Goal: Task Accomplishment & Management: Complete application form

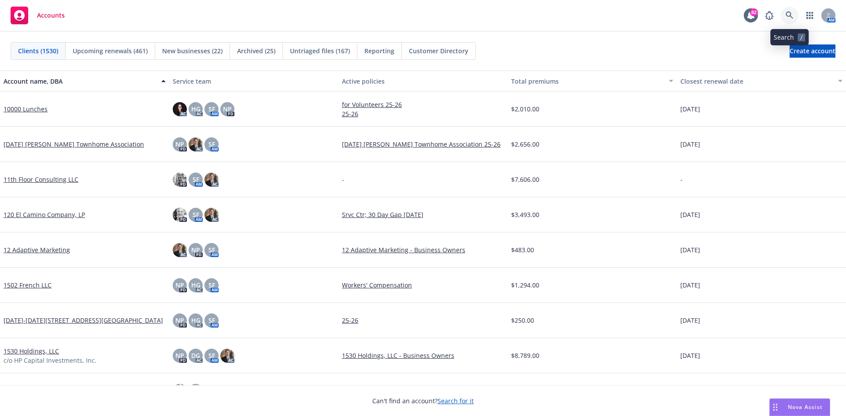
click at [790, 15] on icon at bounding box center [790, 15] width 8 height 8
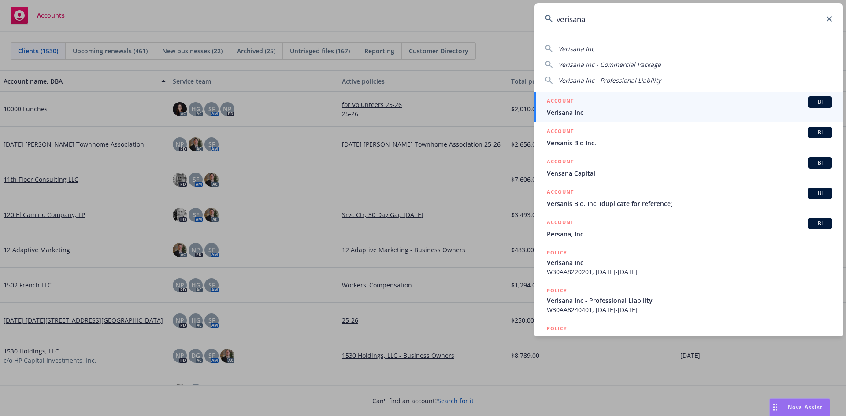
type input "verisana"
click at [566, 97] on h5 "ACCOUNT" at bounding box center [560, 101] width 27 height 11
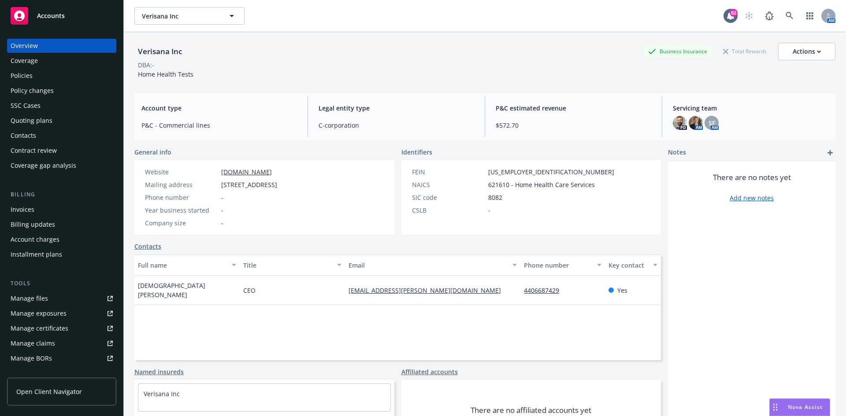
click at [55, 138] on div "Contacts" at bounding box center [62, 136] width 102 height 14
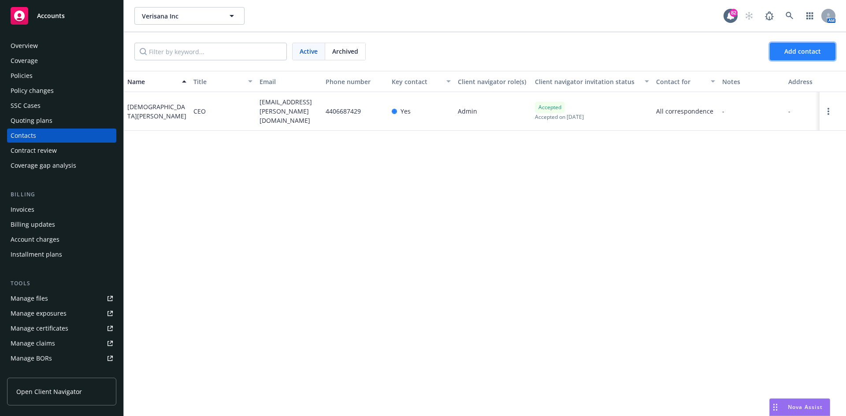
click at [803, 48] on span "Add contact" at bounding box center [802, 51] width 37 height 8
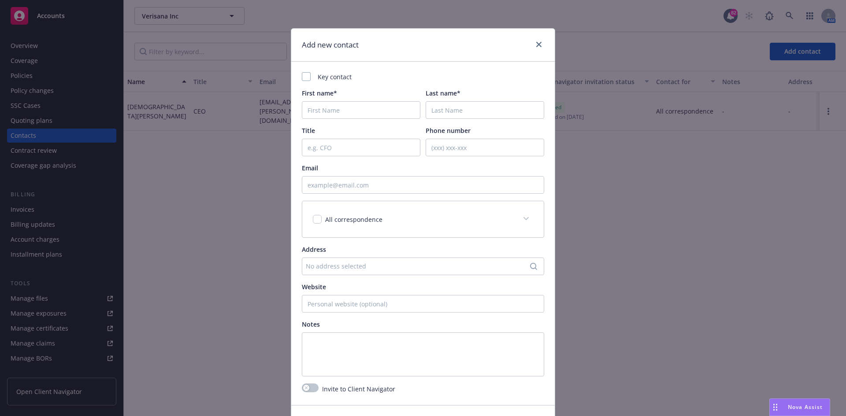
click at [309, 77] on div "Key contact" at bounding box center [423, 76] width 242 height 9
click at [303, 79] on div at bounding box center [306, 76] width 9 height 9
checkbox input "true"
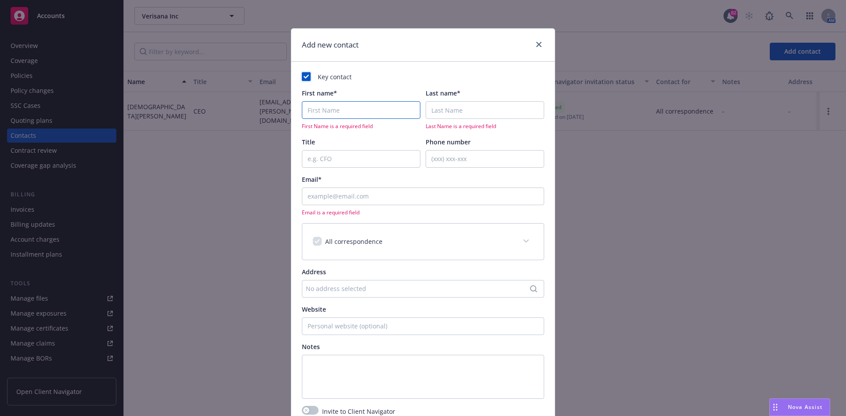
click at [321, 114] on input "First name*" at bounding box center [361, 110] width 119 height 18
type input "[PERSON_NAME]"
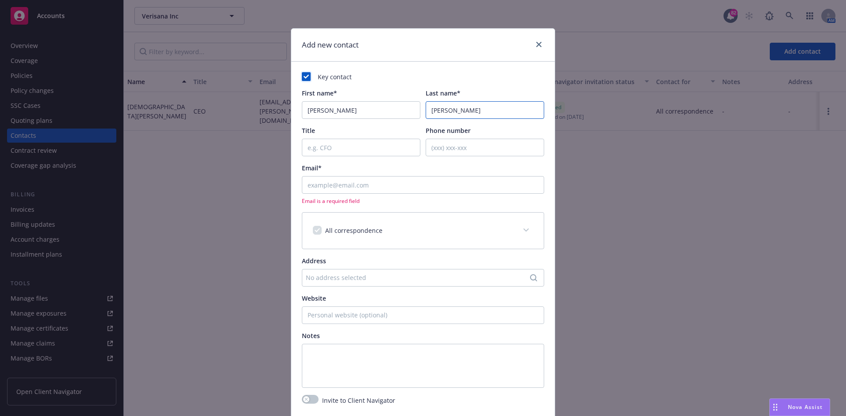
type input "[PERSON_NAME]"
paste input "[PERSON_NAME][EMAIL_ADDRESS][PERSON_NAME][DOMAIN_NAME]"
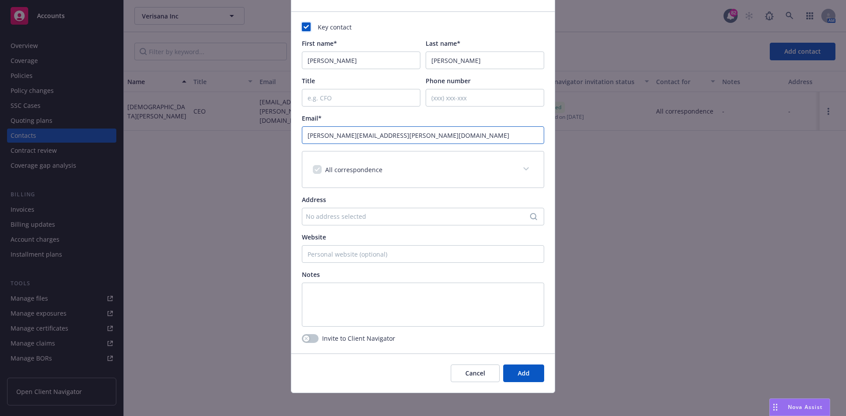
scroll to position [55, 0]
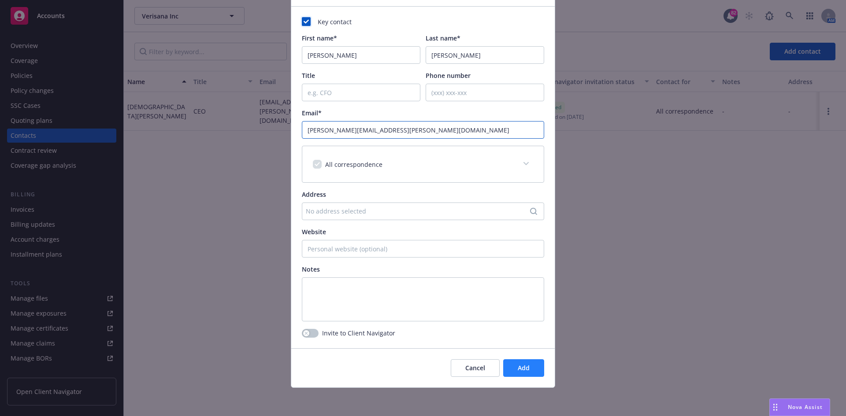
type input "[PERSON_NAME][EMAIL_ADDRESS][PERSON_NAME][DOMAIN_NAME]"
click at [527, 368] on button "Add" at bounding box center [523, 369] width 41 height 18
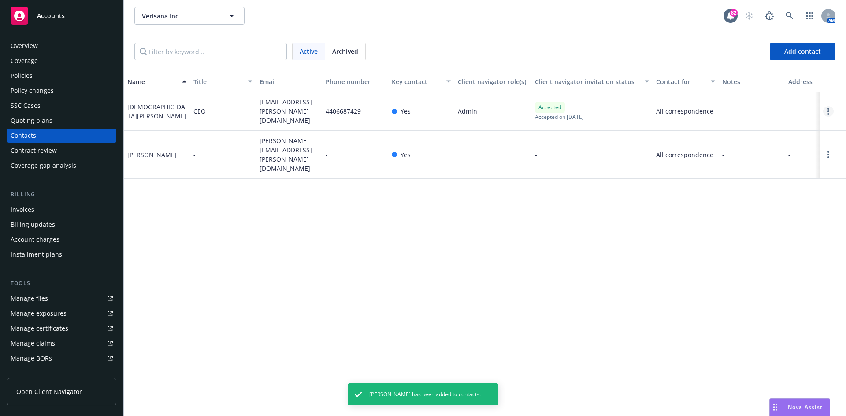
click at [830, 110] on link "Open options" at bounding box center [828, 111] width 11 height 11
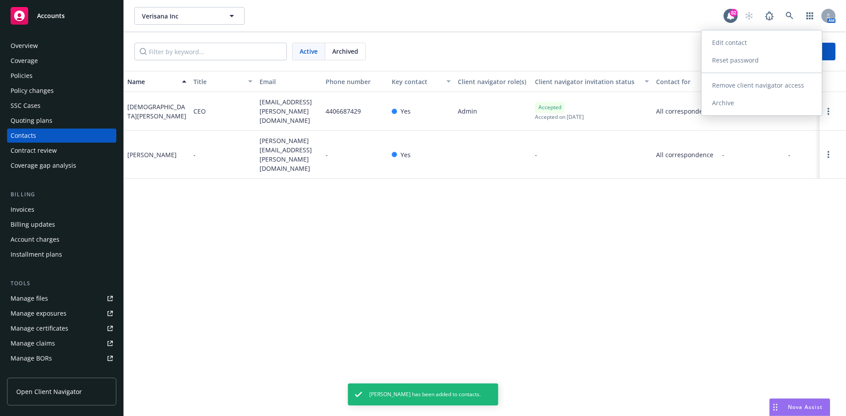
click at [752, 104] on link "Archive" at bounding box center [761, 103] width 120 height 18
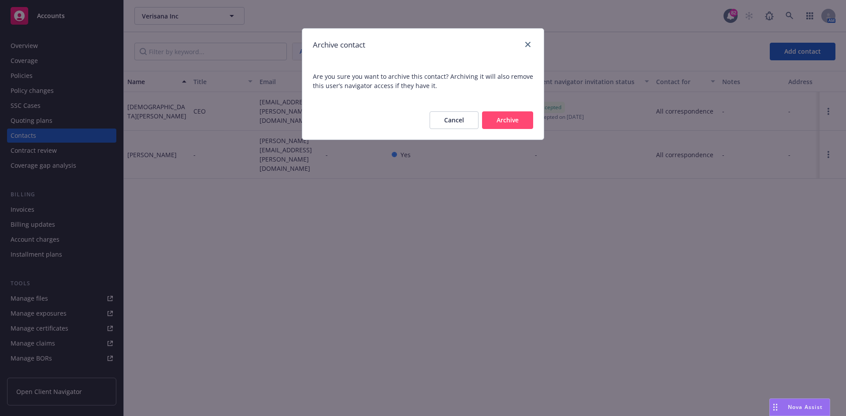
click at [519, 119] on button "Archive" at bounding box center [507, 120] width 51 height 18
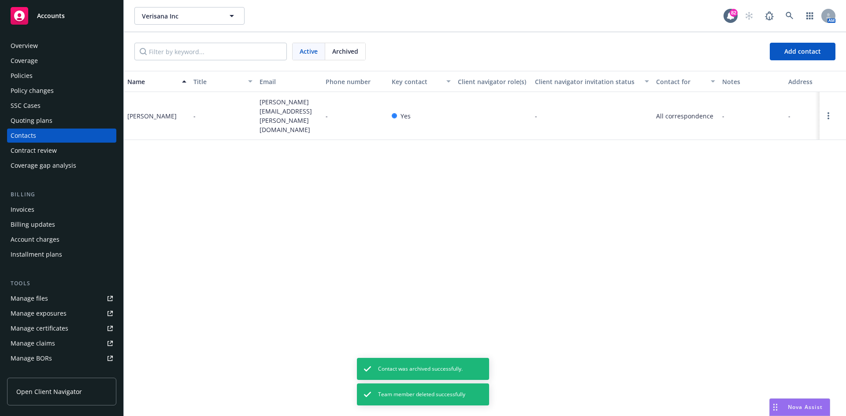
click at [52, 48] on div "Overview" at bounding box center [62, 46] width 102 height 14
